Goal: Go to known website: Access a specific website the user already knows

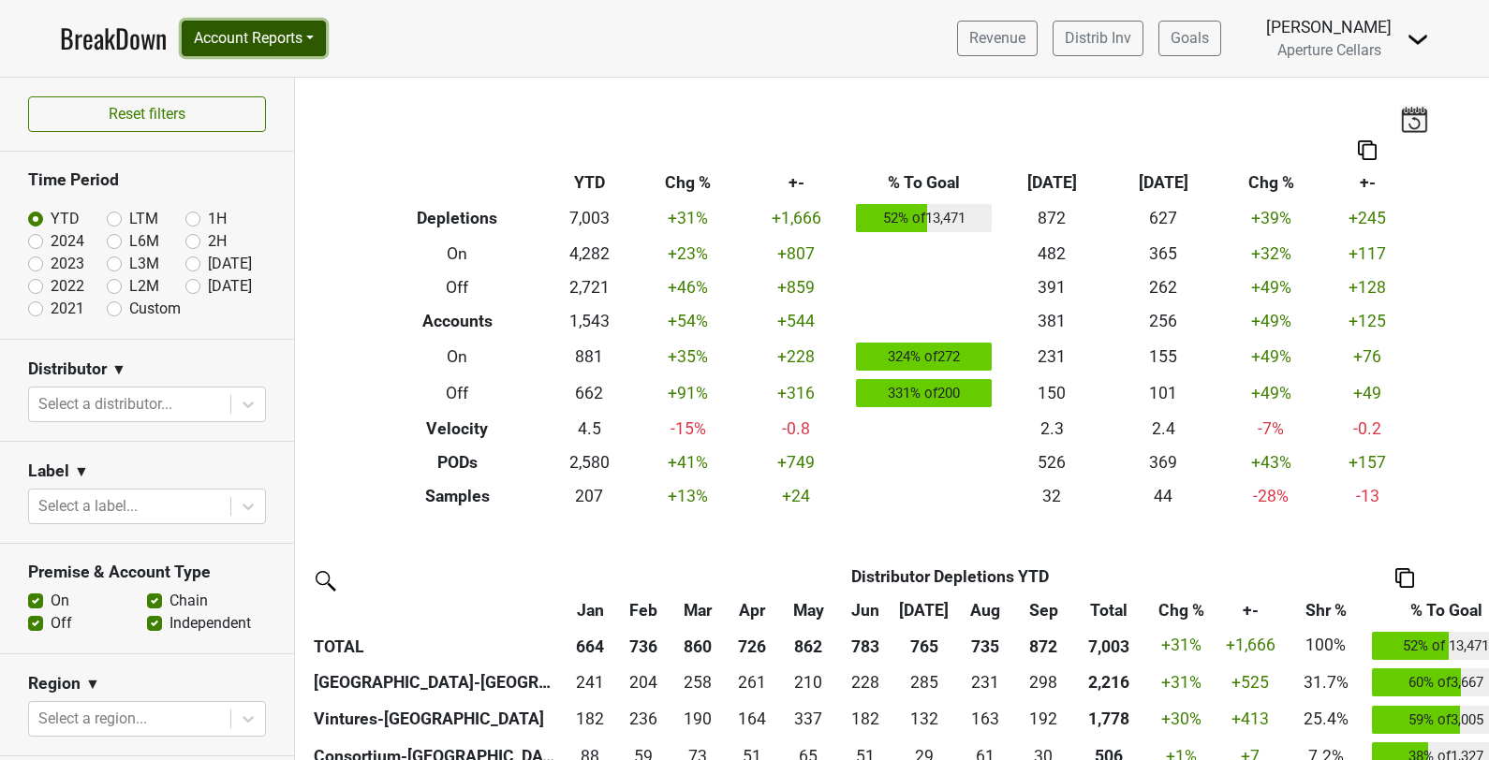
click at [270, 38] on button "Account Reports" at bounding box center [254, 39] width 144 height 36
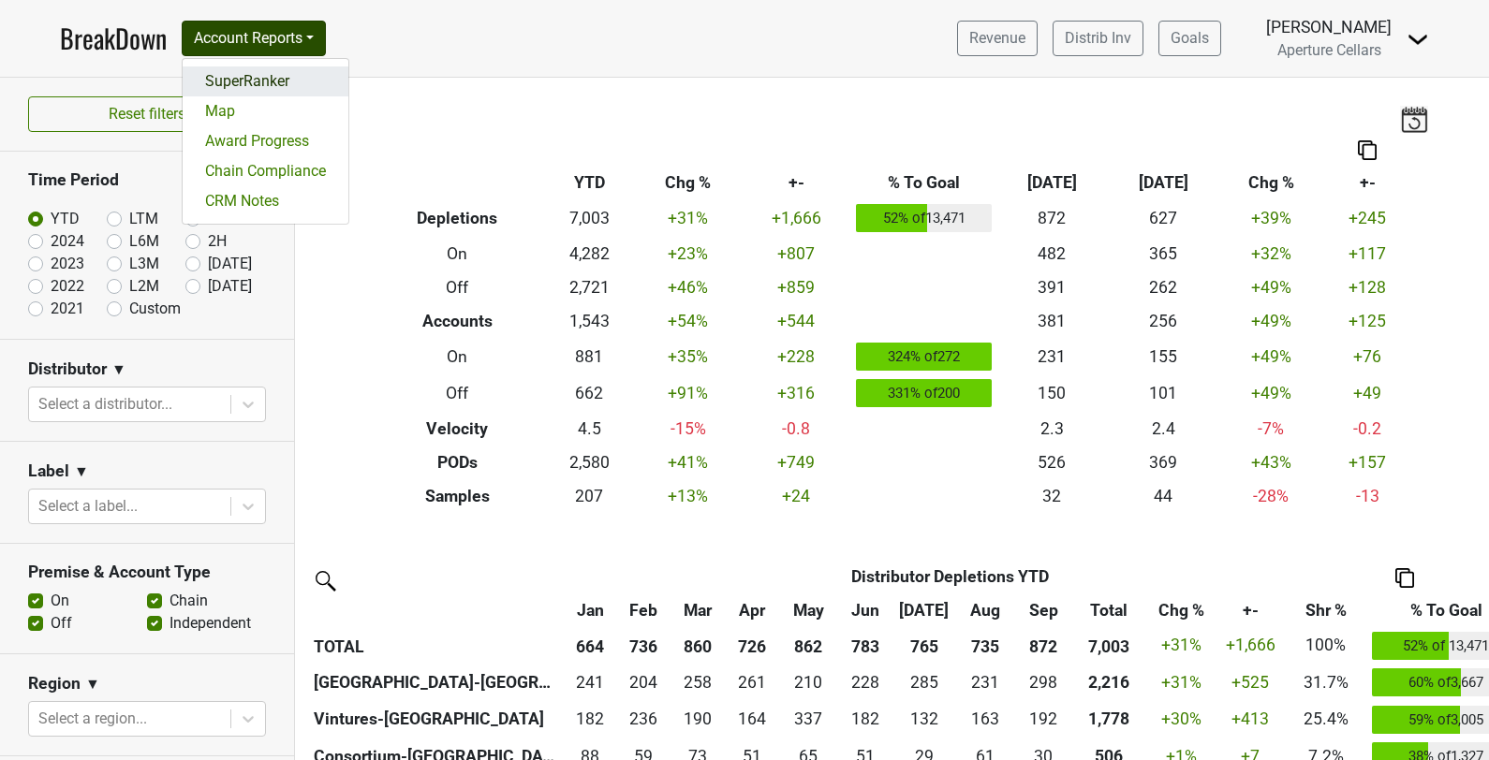
click at [274, 67] on link "SuperRanker" at bounding box center [266, 81] width 166 height 30
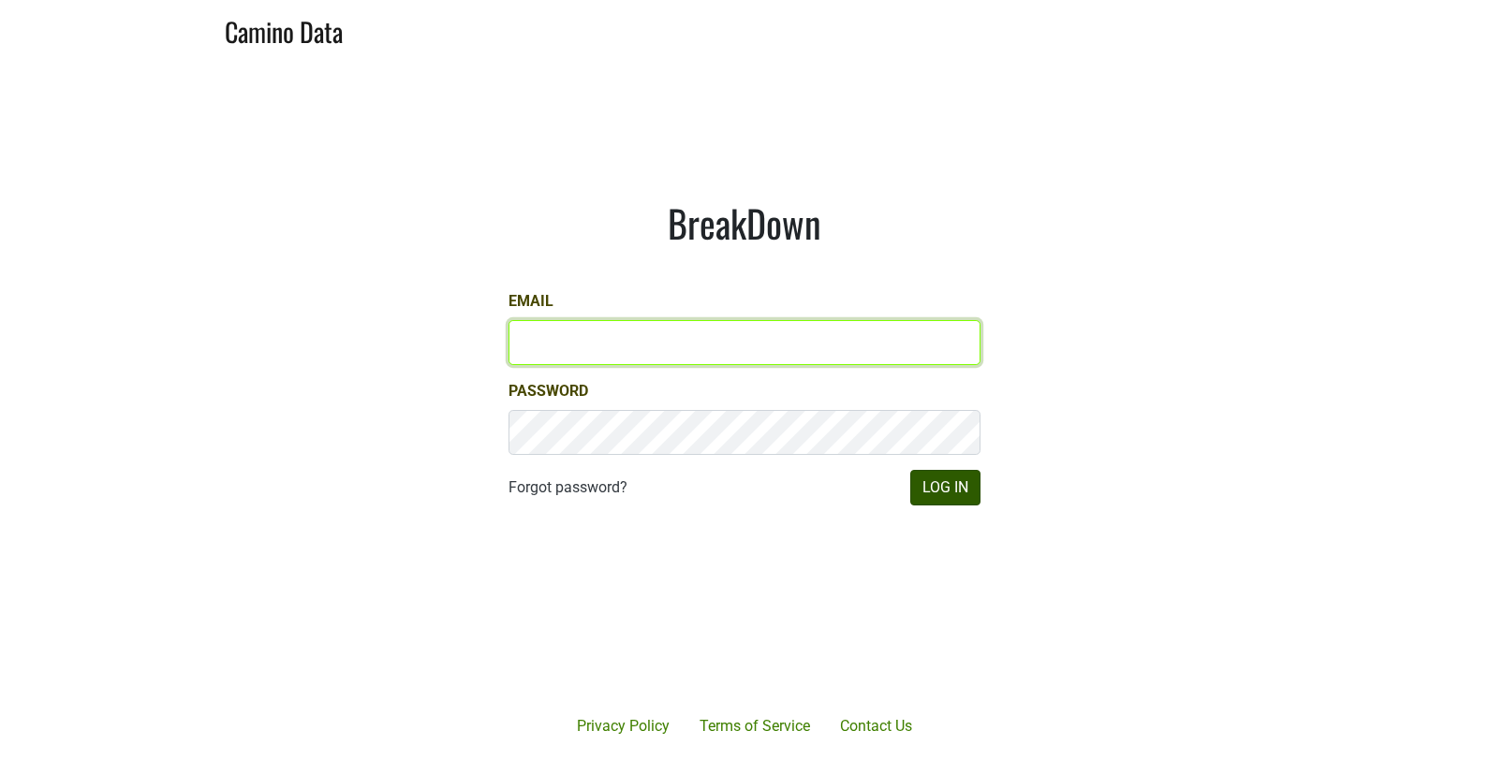
type input "[EMAIL_ADDRESS][DOMAIN_NAME]"
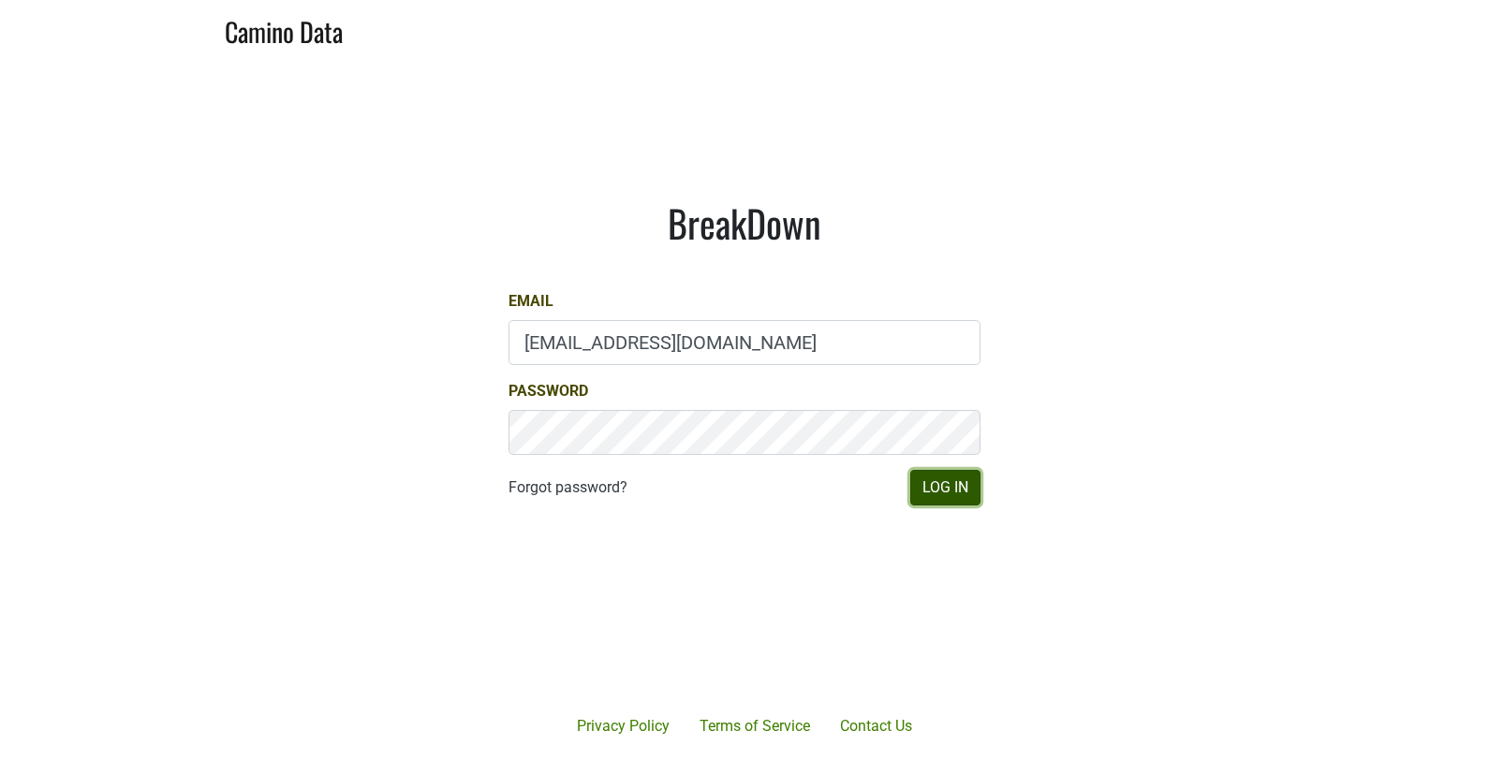
click at [923, 498] on button "Log In" at bounding box center [945, 488] width 70 height 36
